Goal: Task Accomplishment & Management: Manage account settings

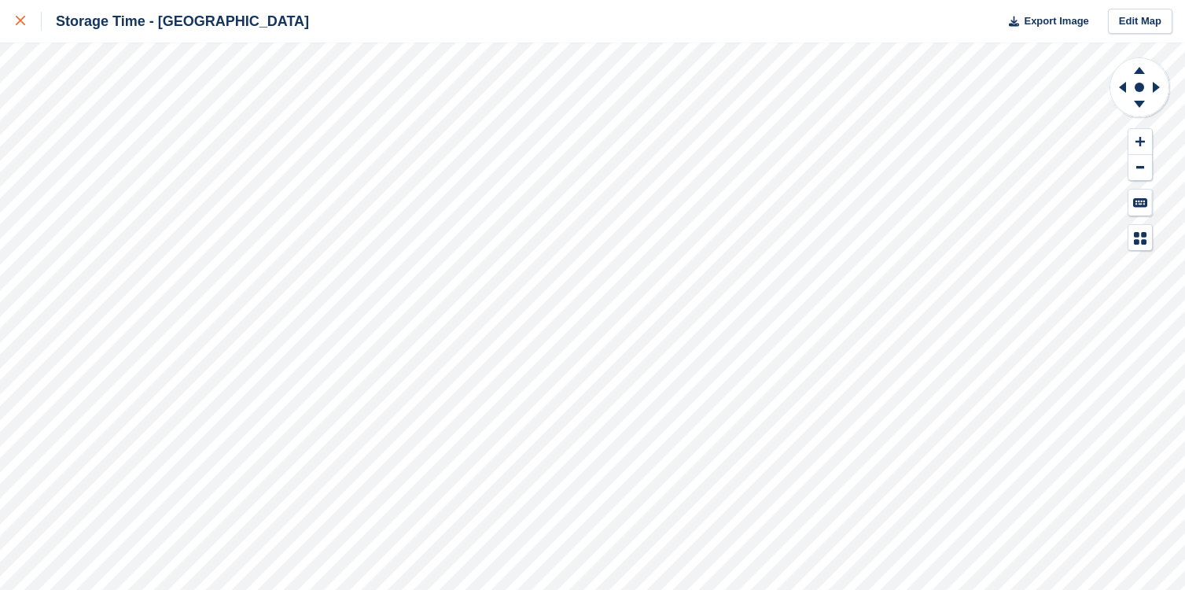
click at [20, 28] on div at bounding box center [29, 21] width 26 height 19
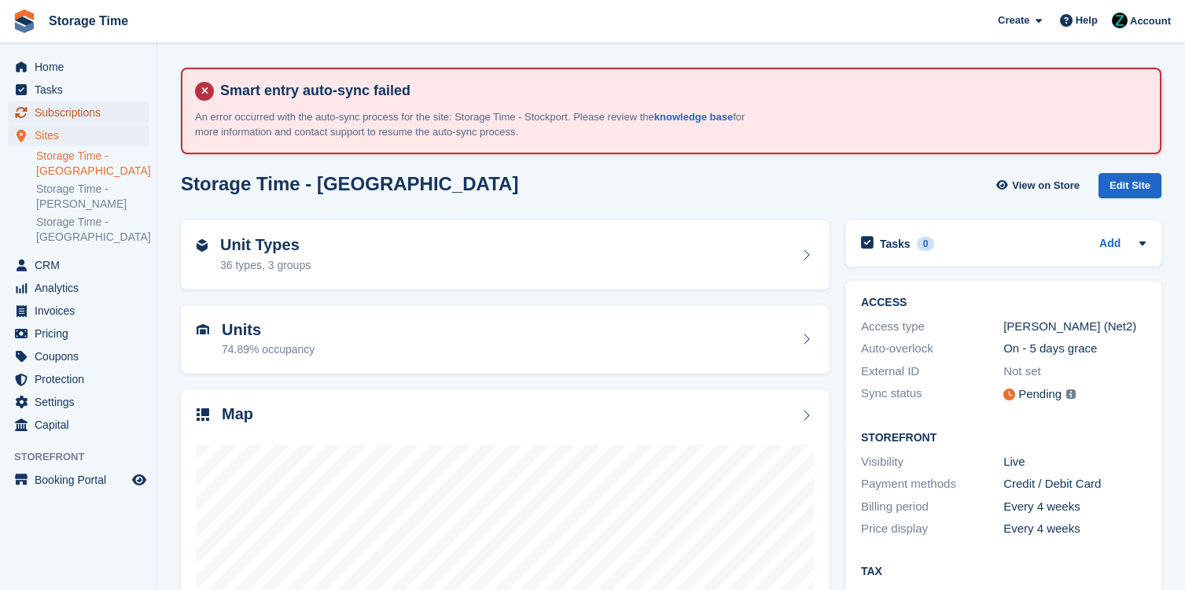
click at [76, 108] on span "Subscriptions" at bounding box center [82, 112] width 94 height 22
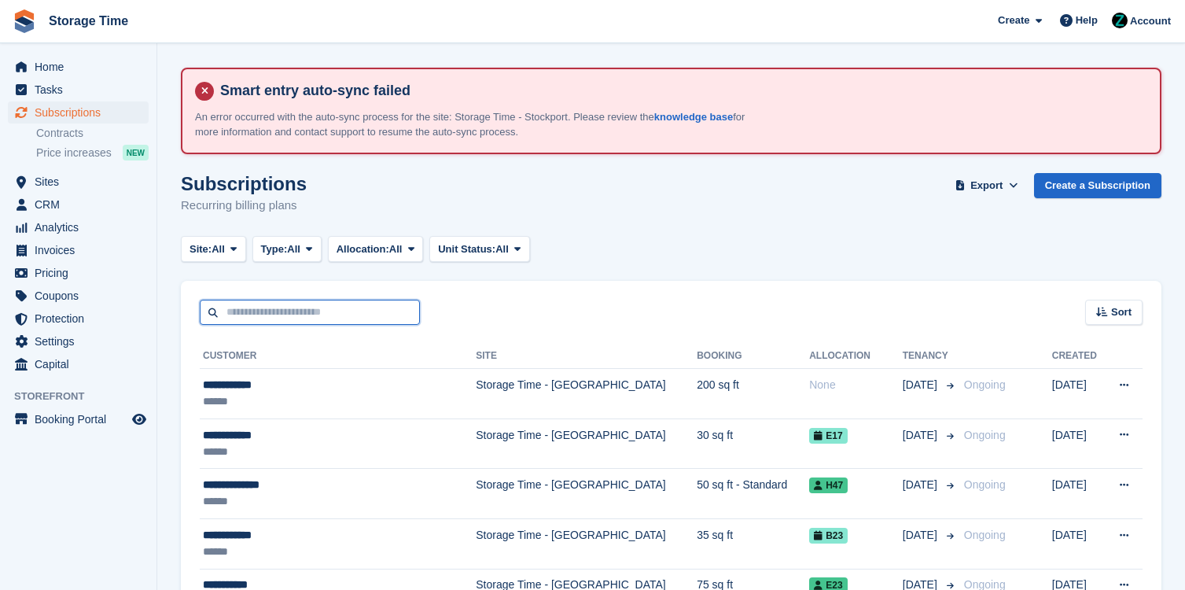
click at [336, 310] on input "text" at bounding box center [310, 313] width 220 height 26
type input "*****"
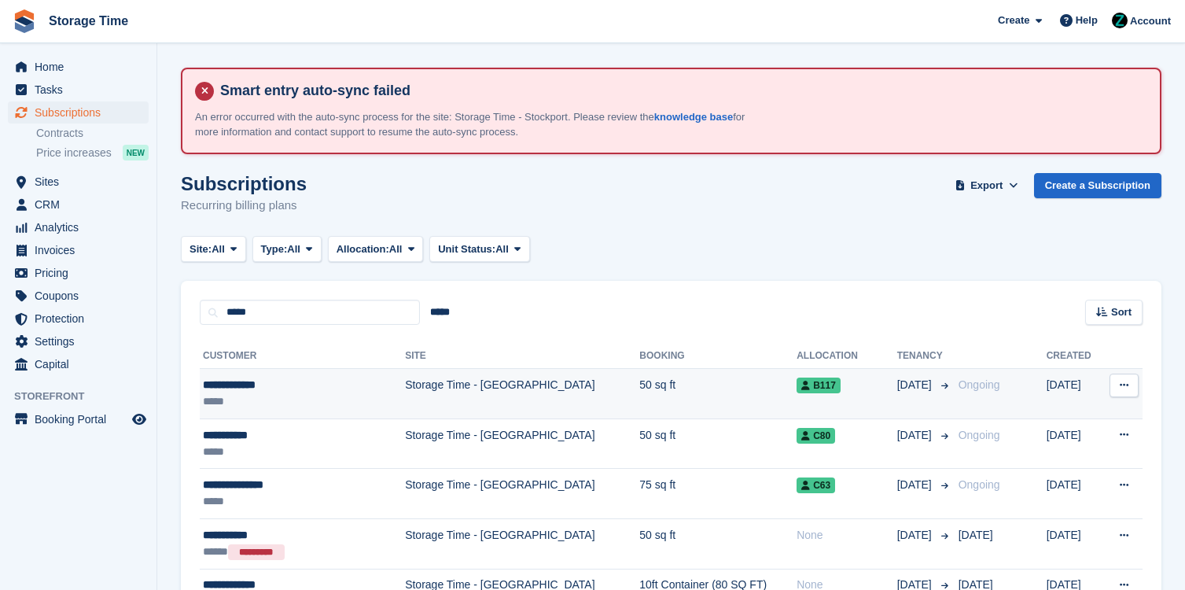
click at [405, 391] on td "Storage Time - [GEOGRAPHIC_DATA]" at bounding box center [522, 394] width 234 height 50
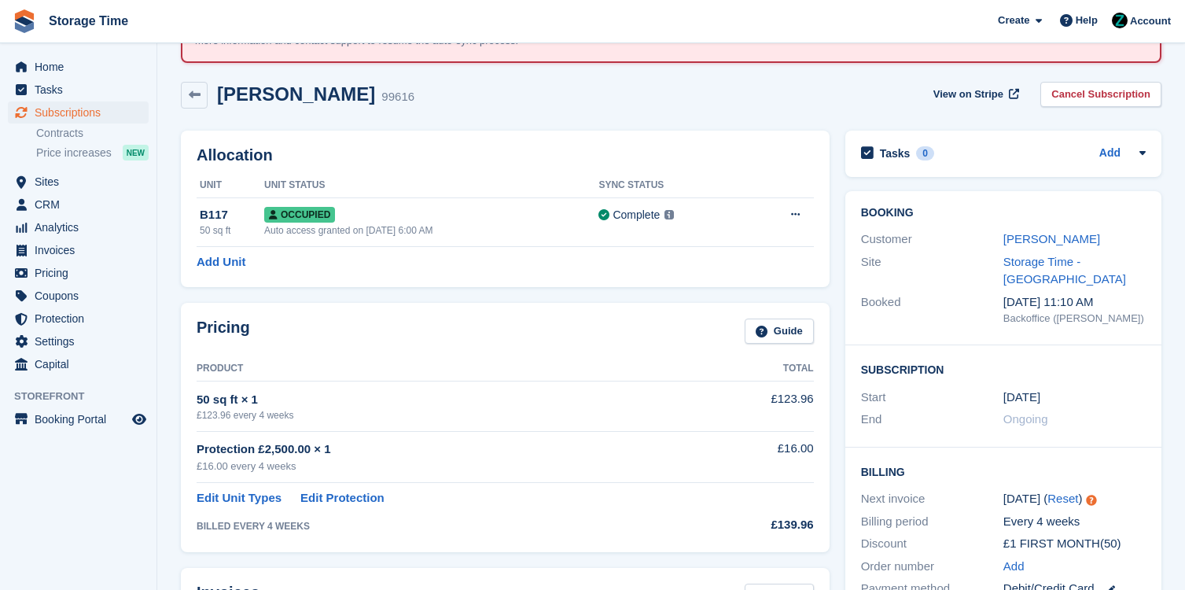
scroll to position [119, 0]
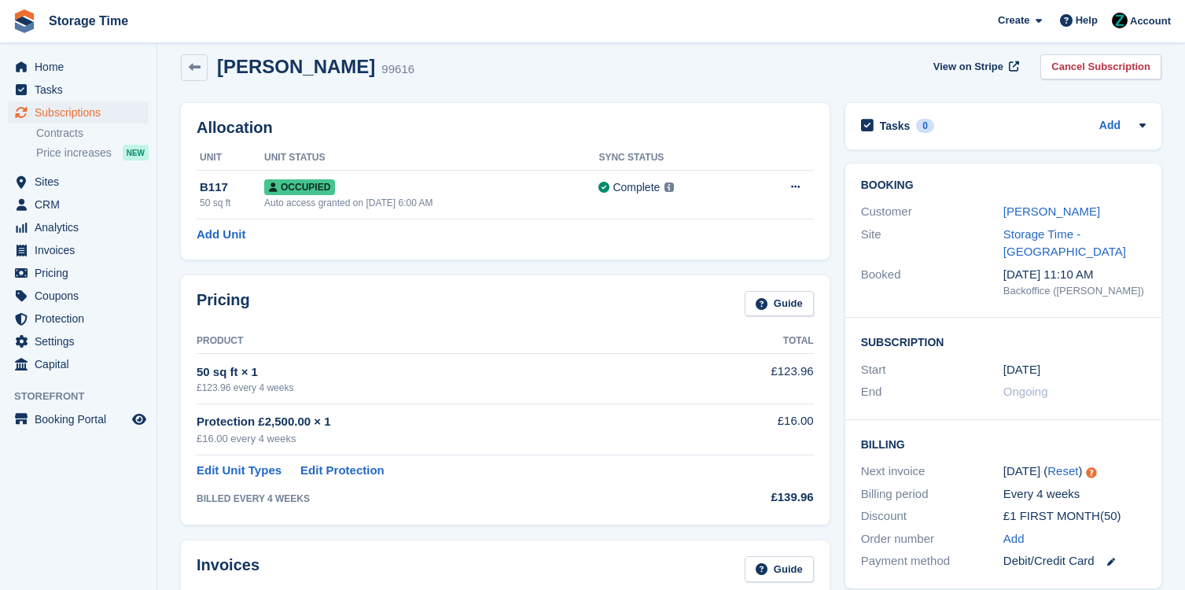
click at [1044, 201] on div "Customer James Barratt" at bounding box center [1003, 212] width 285 height 23
click at [1044, 209] on link "James Barratt" at bounding box center [1052, 211] width 97 height 13
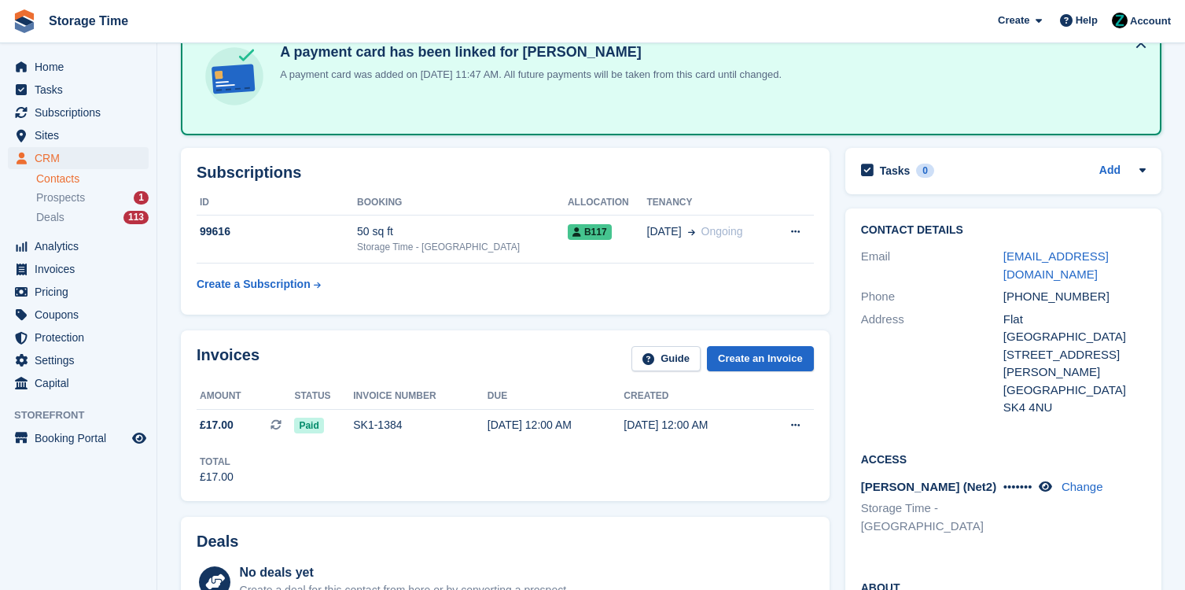
scroll to position [203, 0]
click at [1050, 479] on div "••••••• Change" at bounding box center [1075, 488] width 142 height 18
click at [1052, 481] on icon at bounding box center [1045, 487] width 13 height 12
click at [67, 59] on span "Home" at bounding box center [82, 67] width 94 height 22
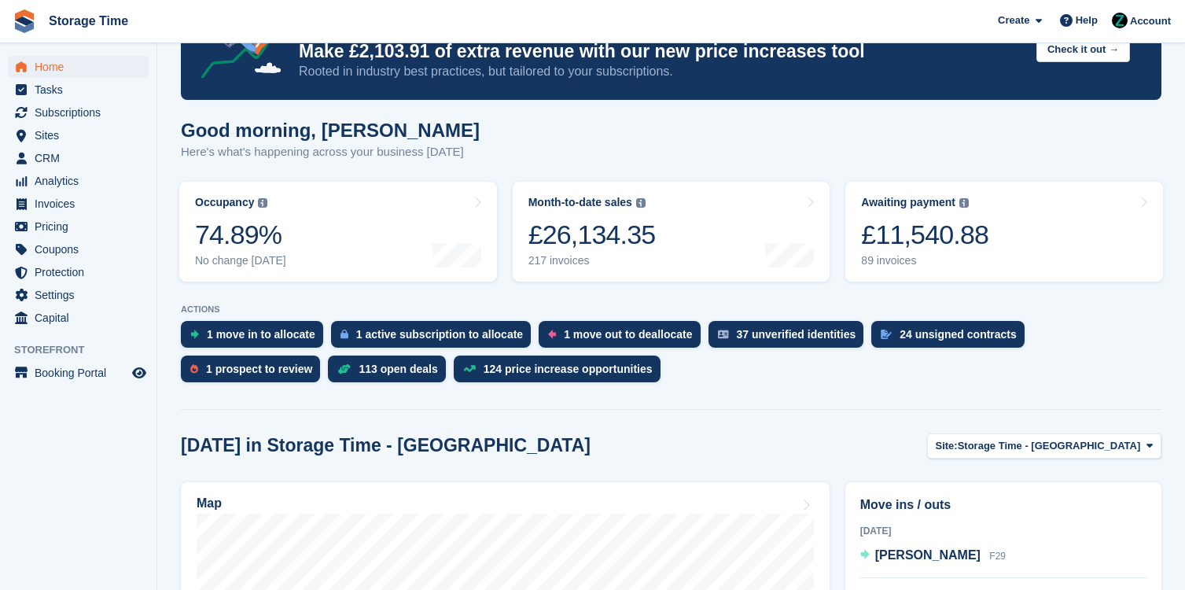
scroll to position [423, 0]
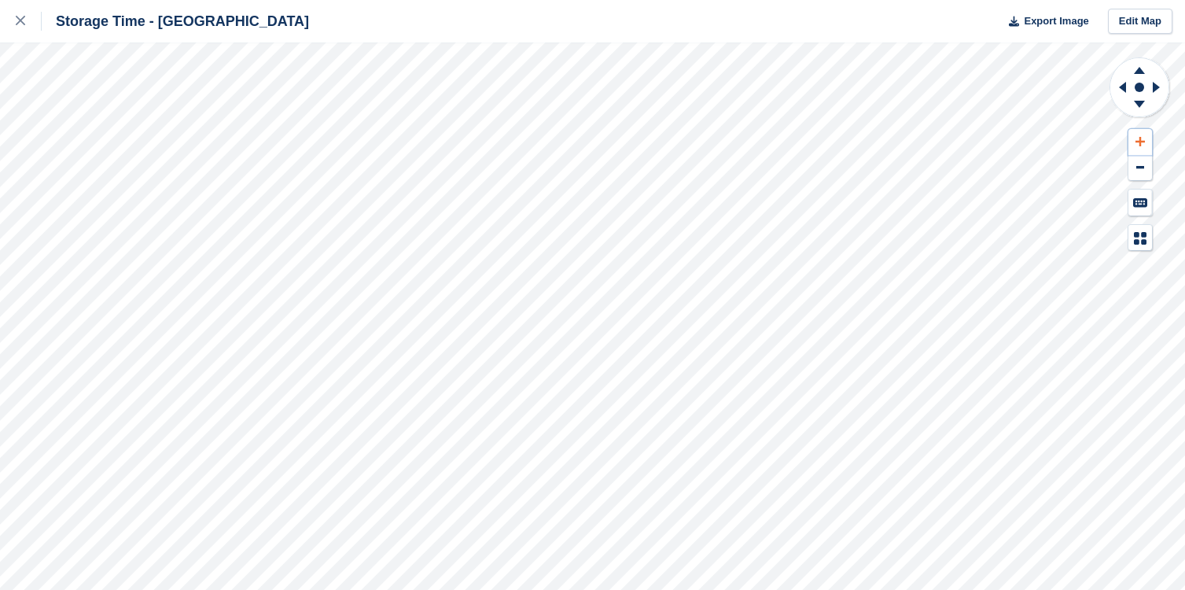
click at [1143, 141] on icon at bounding box center [1140, 141] width 9 height 9
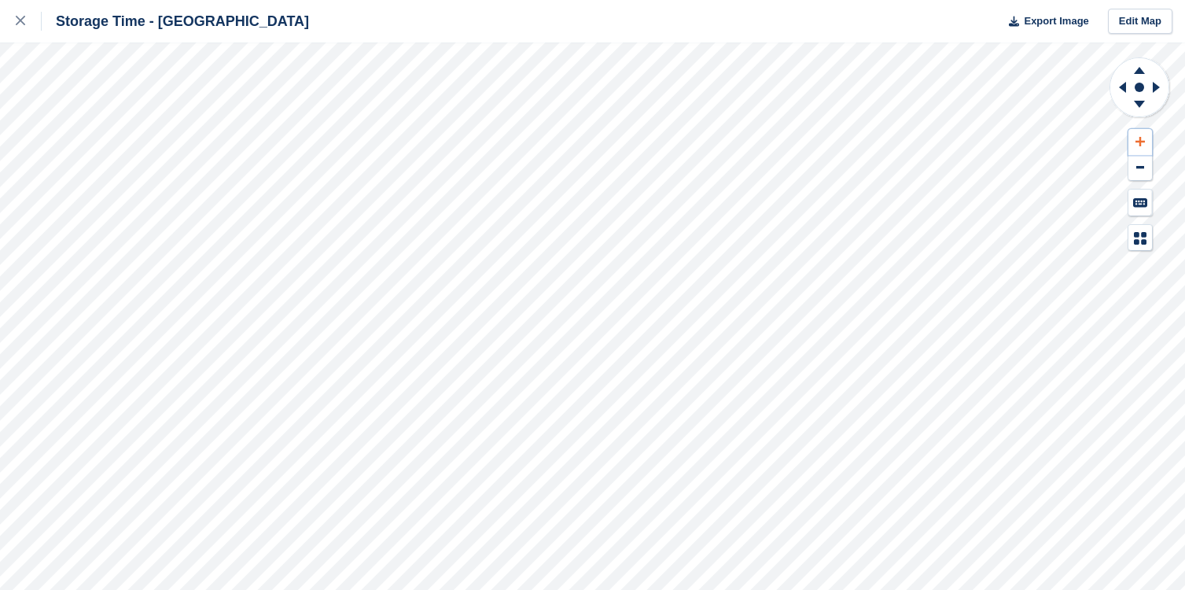
click at [1143, 141] on icon at bounding box center [1140, 141] width 9 height 9
click at [1141, 70] on icon at bounding box center [1139, 70] width 11 height 7
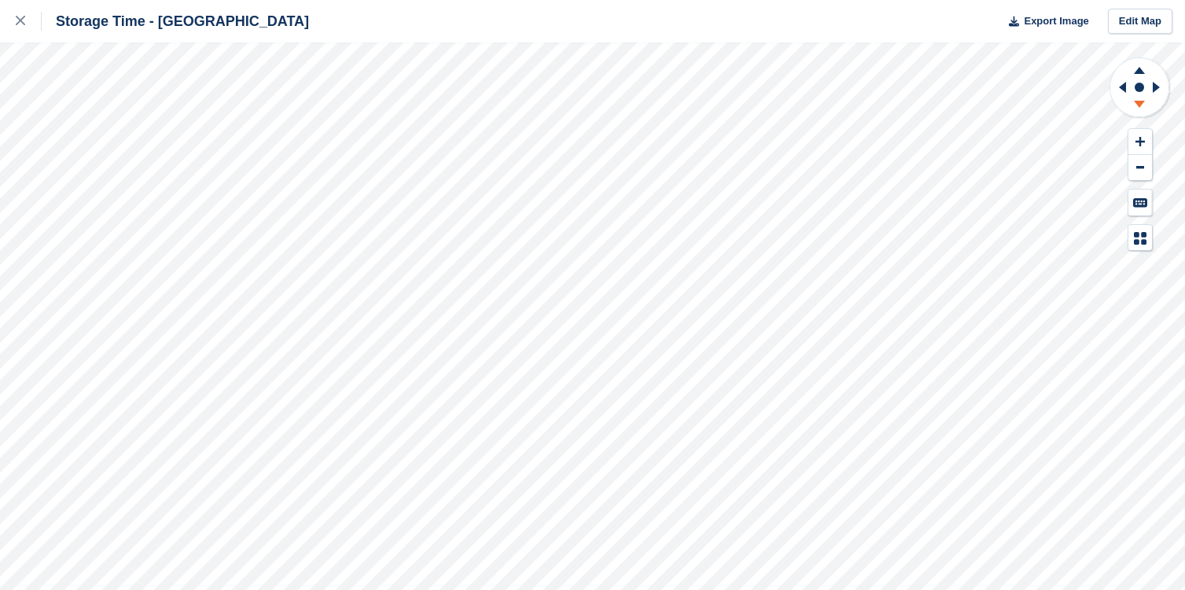
click at [1136, 108] on icon at bounding box center [1139, 107] width 41 height 20
click at [1164, 94] on icon at bounding box center [1159, 87] width 20 height 41
click at [1136, 68] on icon at bounding box center [1139, 68] width 41 height 20
